Goal: Task Accomplishment & Management: Manage account settings

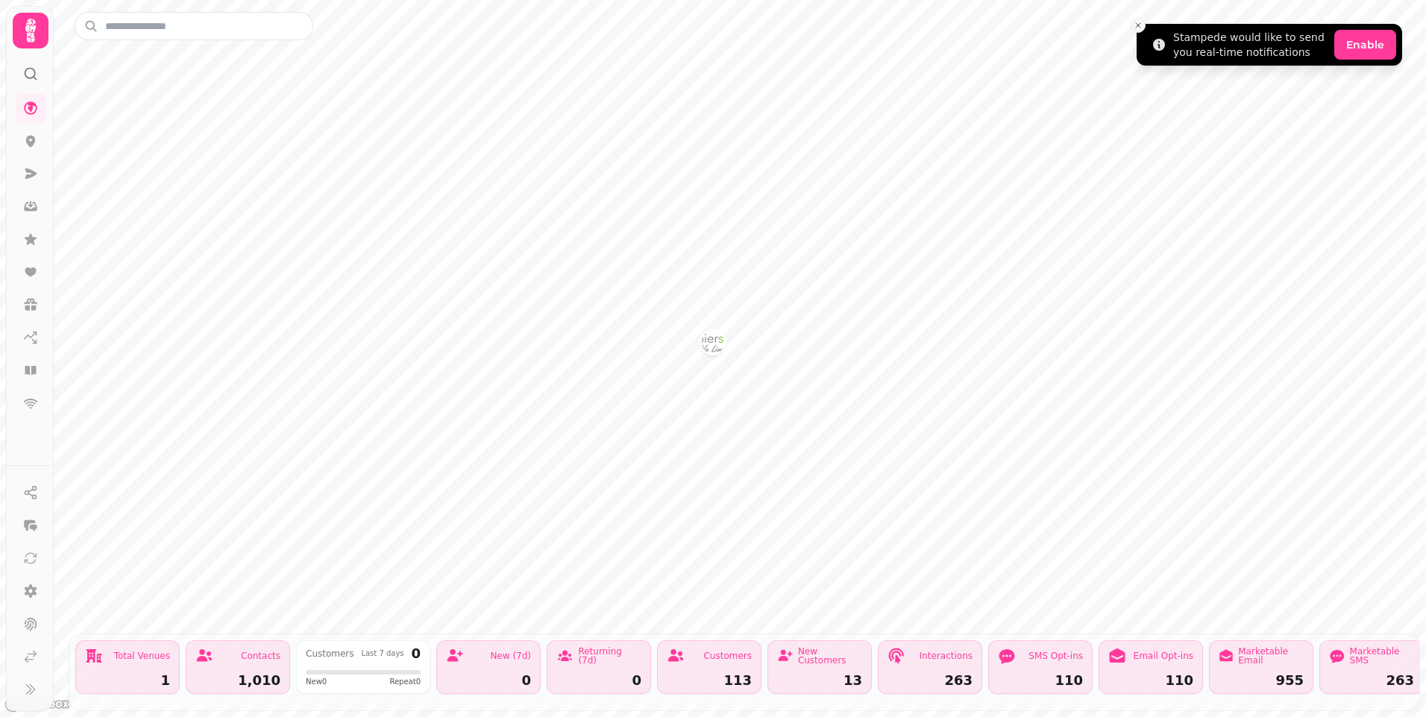
click at [1140, 24] on line "Close toast" at bounding box center [1138, 25] width 4 height 4
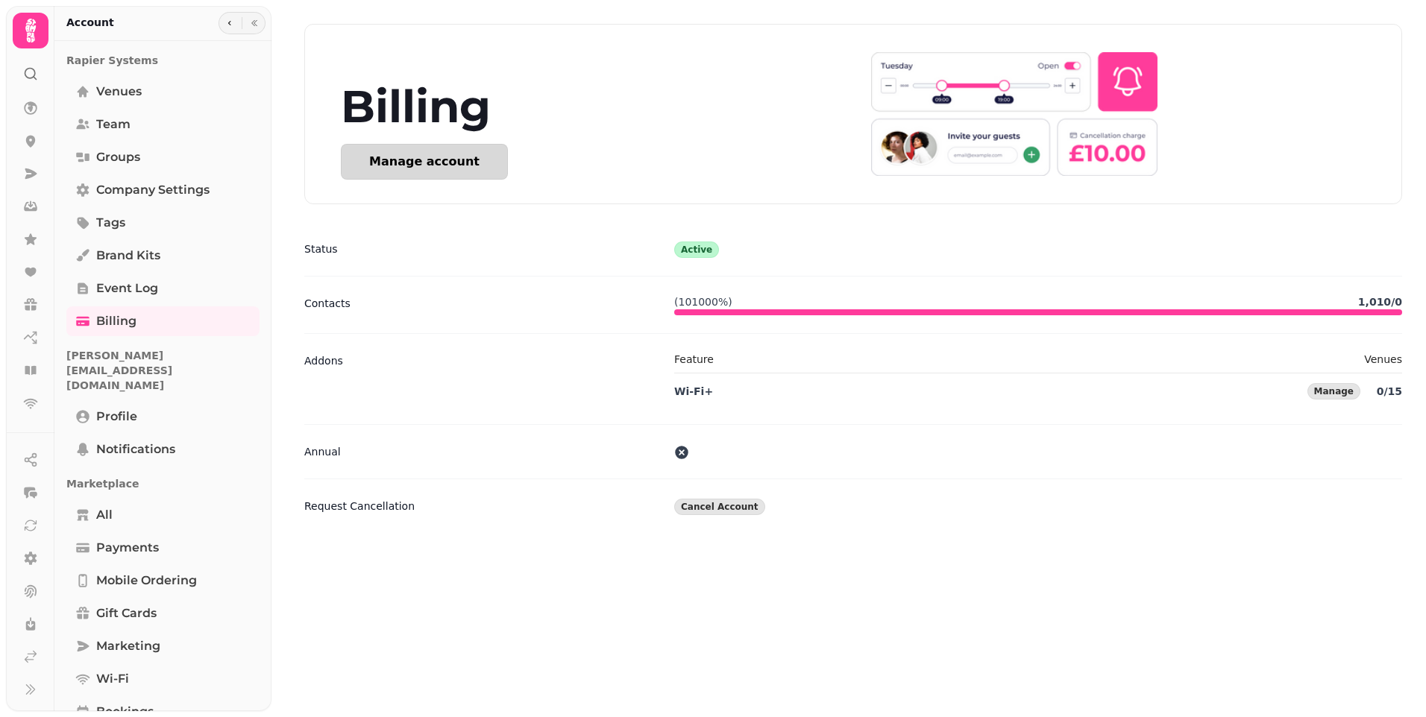
click at [463, 161] on div "Manage account" at bounding box center [424, 162] width 110 height 12
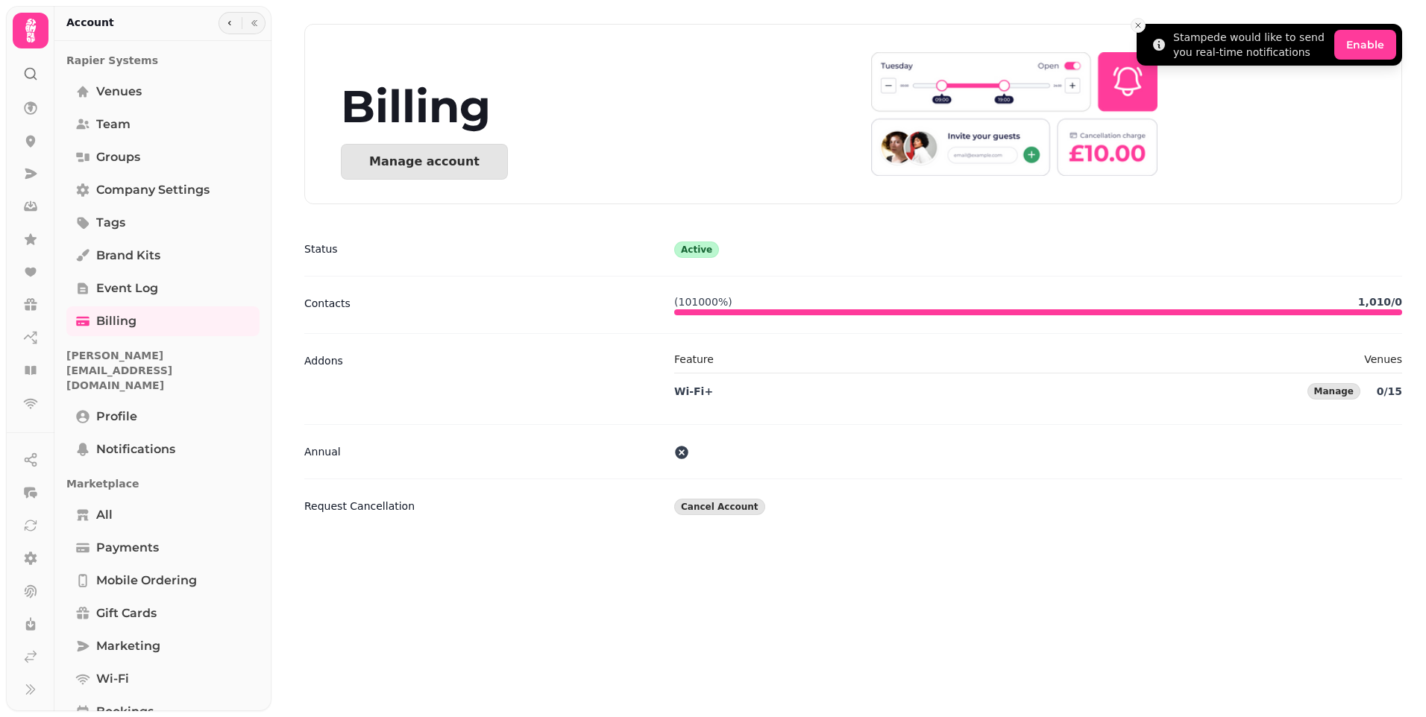
click at [1132, 22] on button "Close toast" at bounding box center [1138, 25] width 15 height 15
